Goal: Information Seeking & Learning: Learn about a topic

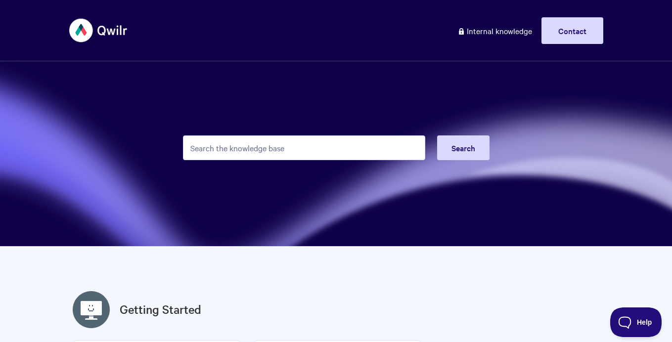
click at [212, 151] on input "Search the knowledge base" at bounding box center [304, 148] width 242 height 25
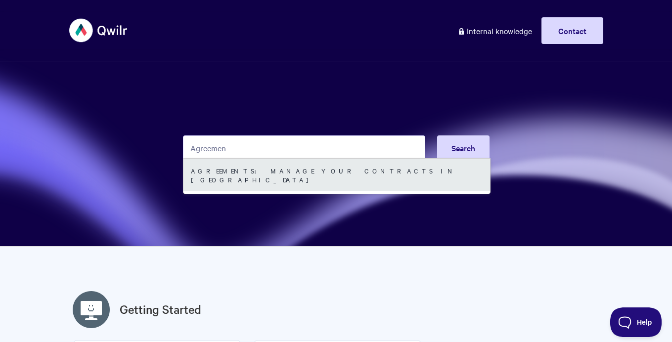
type input "Agreemen"
click at [251, 167] on link "Agreements: Manage your Contracts in [GEOGRAPHIC_DATA]" at bounding box center [337, 175] width 307 height 33
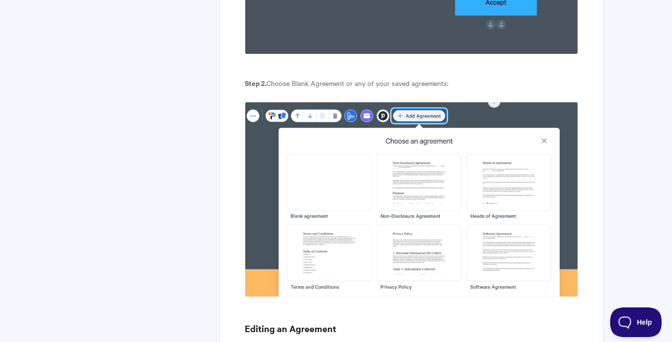
scroll to position [940, 0]
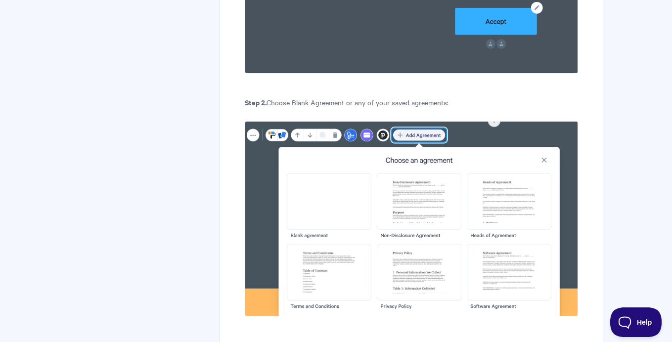
scroll to position [929, 0]
